Goal: Communication & Community: Answer question/provide support

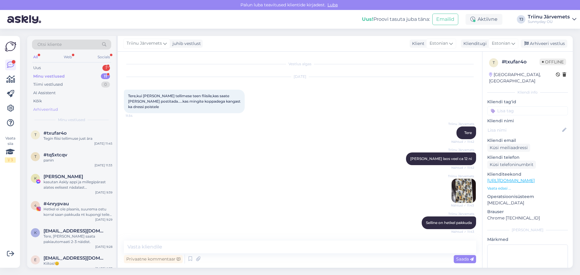
scroll to position [27, 0]
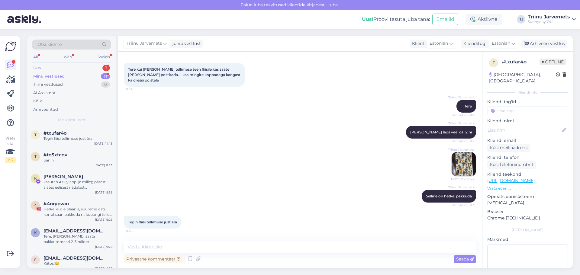
click at [40, 68] on div "Uus" at bounding box center [37, 68] width 8 height 6
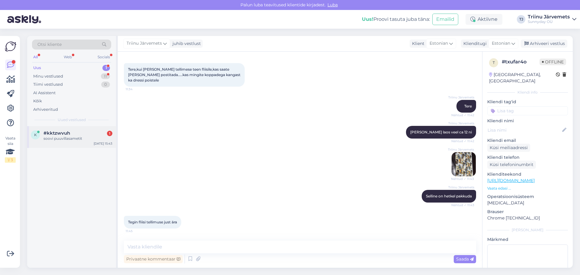
click at [60, 138] on div "soovi puuvillasametit" at bounding box center [78, 138] width 69 height 5
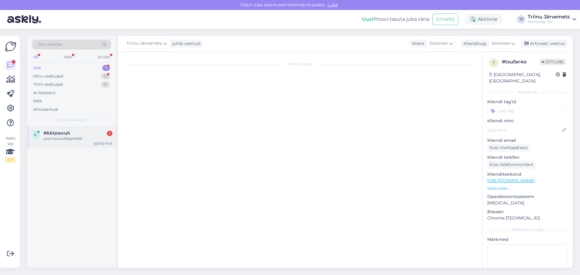
scroll to position [0, 0]
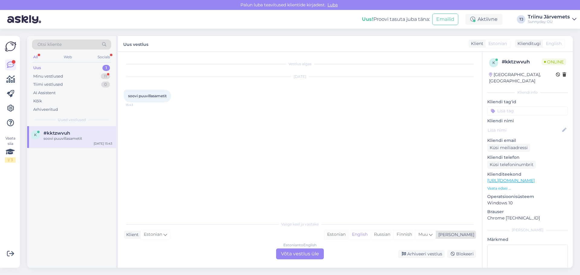
click at [349, 233] on div "Estonian" at bounding box center [336, 234] width 24 height 9
click at [300, 253] on div "Estonian to Estonian Võta vestlus üle" at bounding box center [300, 254] width 48 height 11
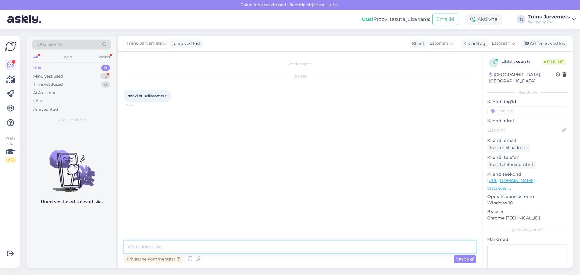
click at [196, 251] on textarea at bounding box center [300, 247] width 352 height 13
type textarea "Tere"
type textarea "meil sametit ei ole pakkuda"
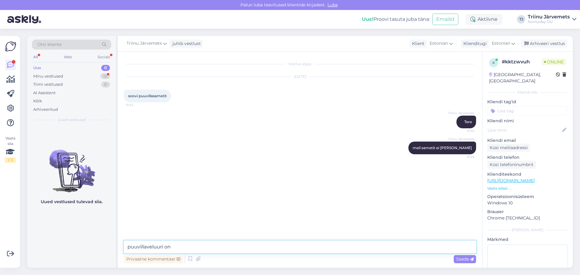
type textarea "puuvillaveluuri on"
click at [52, 76] on div "Minu vestlused" at bounding box center [48, 76] width 30 height 6
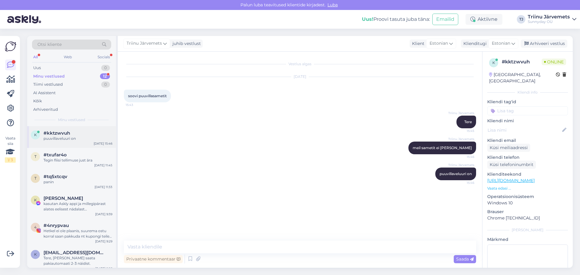
click at [47, 133] on span "#kktzwvuh" at bounding box center [57, 133] width 27 height 5
click at [61, 164] on div "t #txufar4o Tegin fliisi tellimuse just ära Oct 6 11:45" at bounding box center [71, 159] width 89 height 22
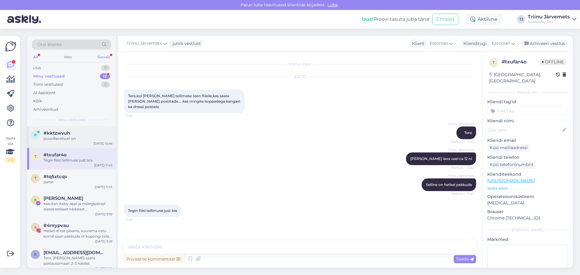
click at [64, 133] on span "#kktzwvuh" at bounding box center [57, 133] width 27 height 5
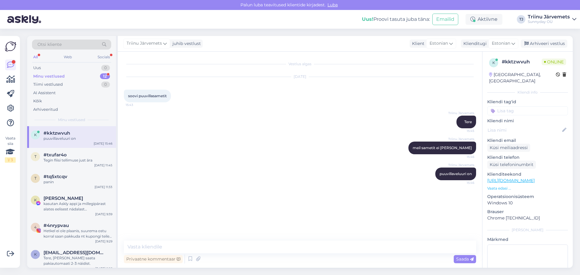
click at [56, 77] on div "Minu vestlused" at bounding box center [48, 76] width 31 height 6
click at [35, 59] on div "All" at bounding box center [35, 57] width 7 height 8
click at [44, 83] on div "Tiimi vestlused" at bounding box center [48, 85] width 30 height 6
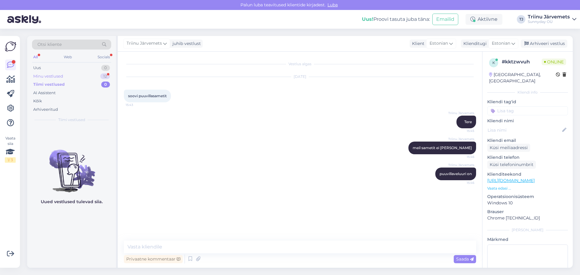
click at [45, 77] on div "Minu vestlused" at bounding box center [48, 76] width 30 height 6
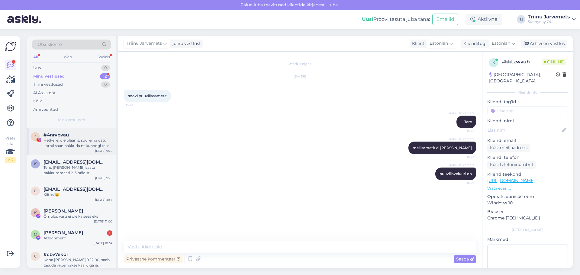
scroll to position [151, 0]
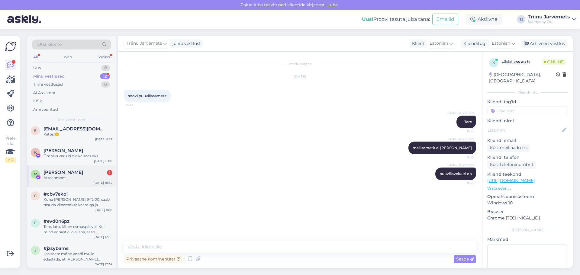
click at [77, 176] on div "Attachment" at bounding box center [78, 177] width 69 height 5
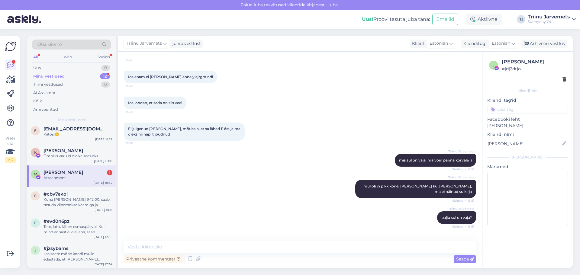
scroll to position [2687, 0]
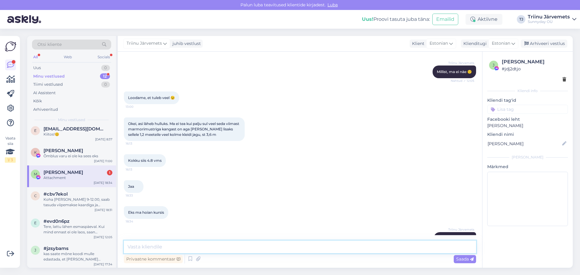
click at [338, 249] on textarea at bounding box center [300, 247] width 352 height 13
click at [77, 161] on div "K Kristi Õisma Õmblus varu ei ole ka sees eks Oct 5 11:00" at bounding box center [71, 155] width 89 height 22
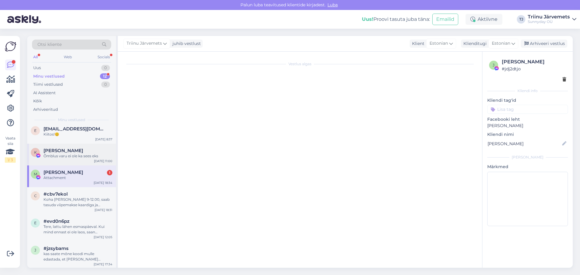
scroll to position [231, 0]
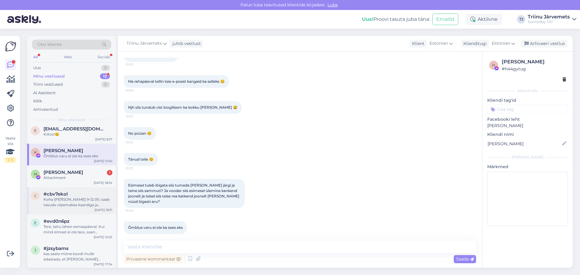
drag, startPoint x: 79, startPoint y: 173, endPoint x: 109, endPoint y: 193, distance: 36.1
click at [79, 173] on div "Margit Salk 1" at bounding box center [78, 172] width 69 height 5
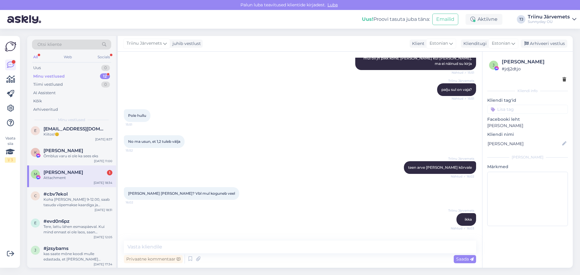
scroll to position [2687, 0]
